Goal: Task Accomplishment & Management: Manage account settings

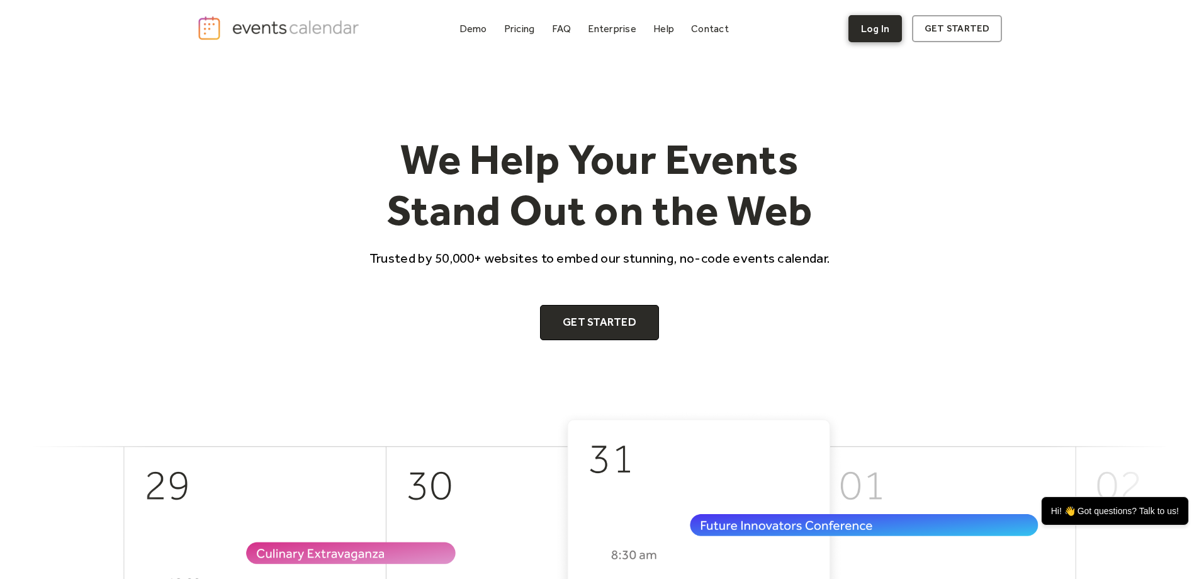
click at [882, 32] on link "Log In" at bounding box center [876, 28] width 54 height 27
click at [867, 25] on link "Log In" at bounding box center [876, 28] width 54 height 27
